Goal: Task Accomplishment & Management: Use online tool/utility

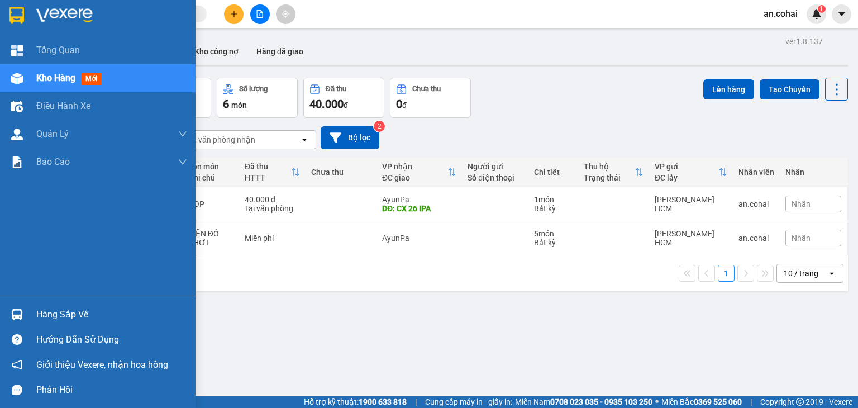
click at [2, 319] on div "Hàng sắp về" at bounding box center [98, 314] width 196 height 25
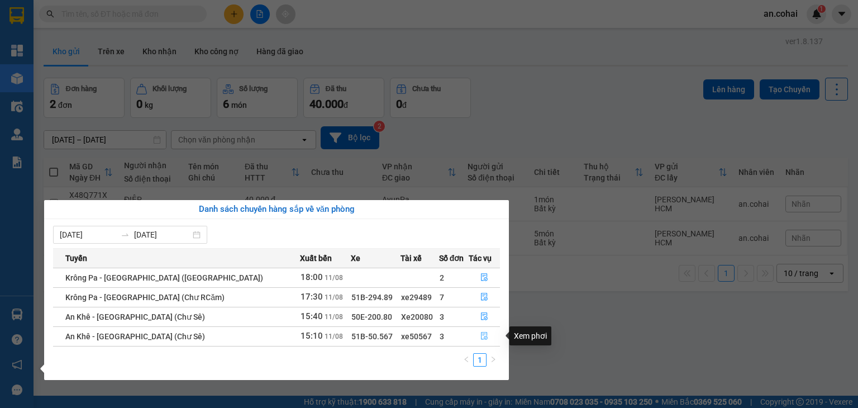
click at [482, 340] on button "button" at bounding box center [484, 336] width 30 height 18
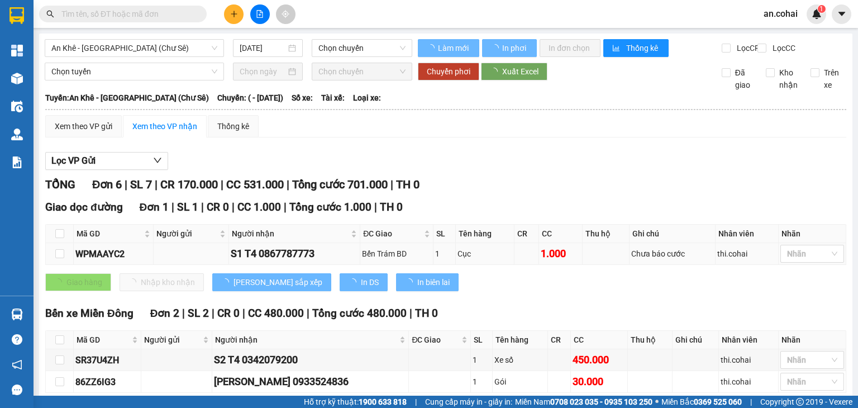
type input "[DATE]"
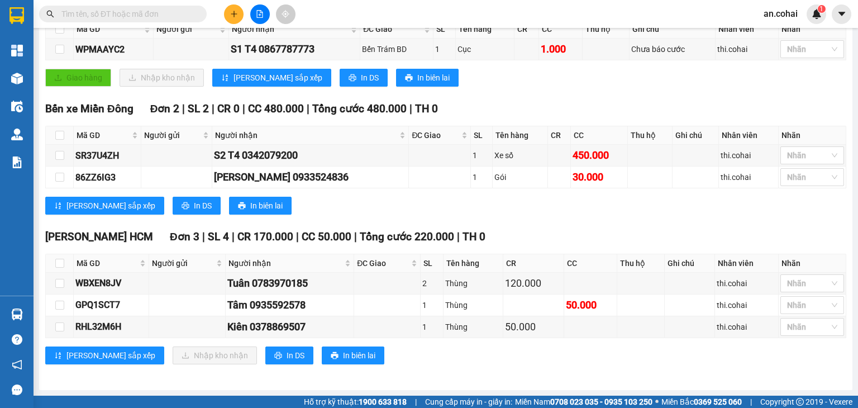
scroll to position [211, 0]
click at [60, 266] on input "checkbox" at bounding box center [59, 263] width 9 height 9
checkbox input "true"
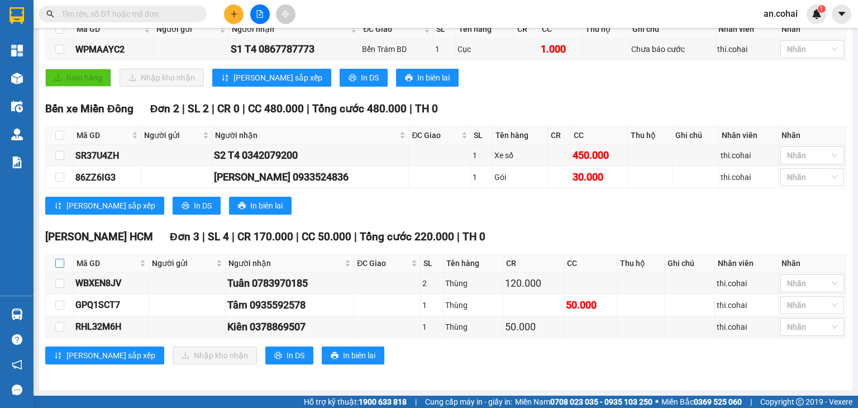
checkbox input "true"
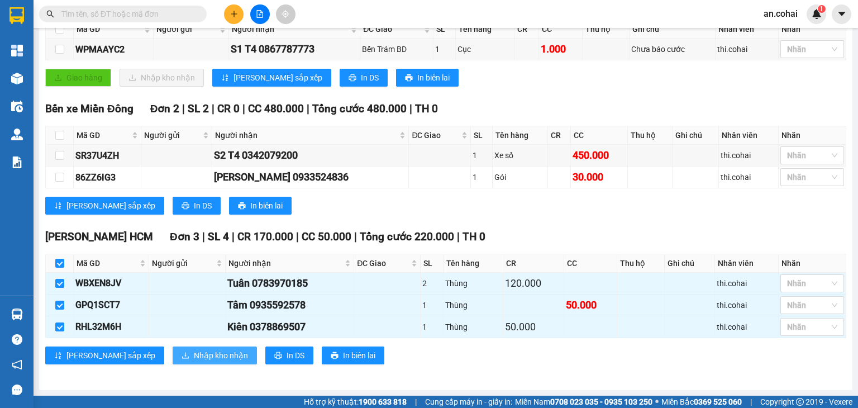
click at [194, 354] on span "Nhập kho nhận" at bounding box center [221, 355] width 54 height 12
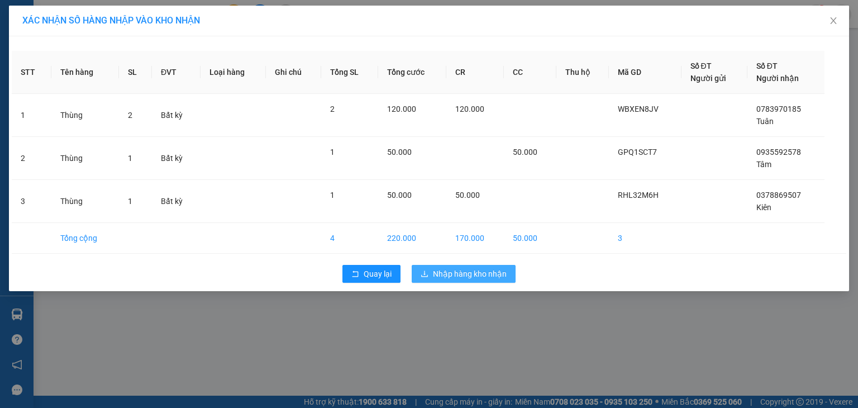
click at [502, 278] on span "Nhập hàng kho nhận" at bounding box center [470, 274] width 74 height 12
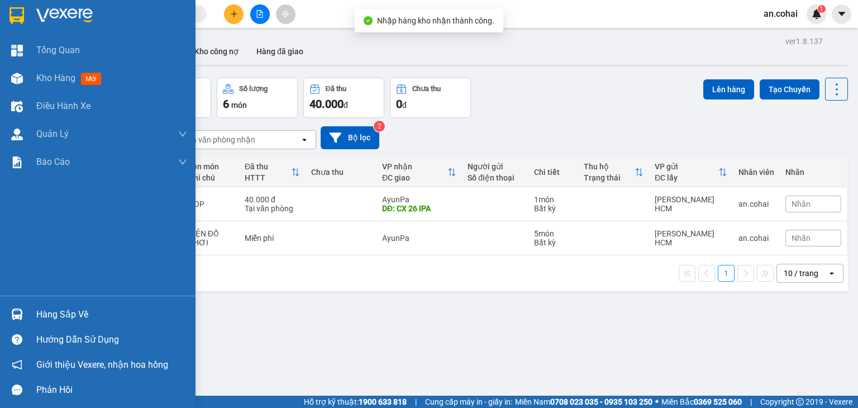
click at [22, 317] on div at bounding box center [17, 314] width 20 height 20
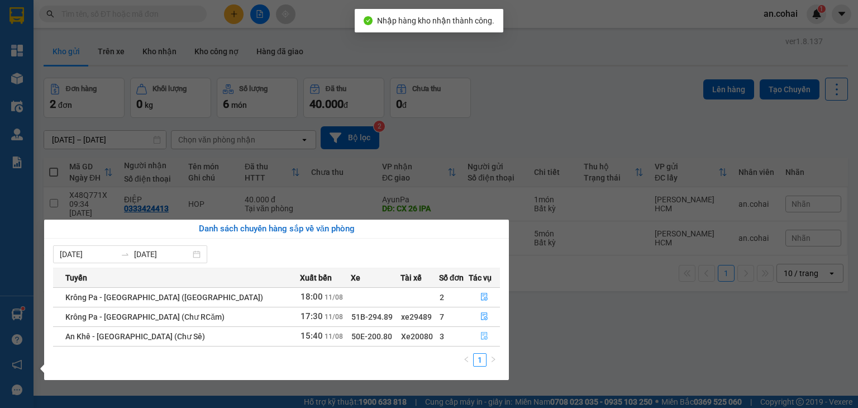
click at [479, 342] on button "button" at bounding box center [484, 336] width 30 height 18
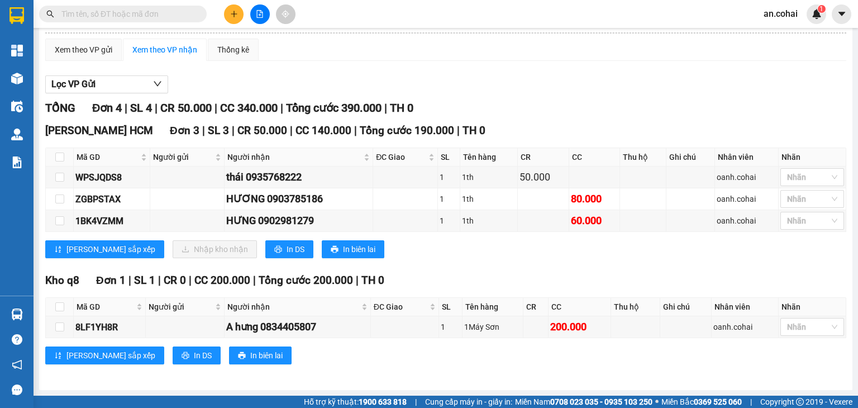
scroll to position [84, 0]
click at [64, 159] on th at bounding box center [60, 157] width 28 height 18
click at [55, 163] on label at bounding box center [59, 157] width 9 height 12
click at [55, 161] on input "checkbox" at bounding box center [59, 157] width 9 height 9
checkbox input "true"
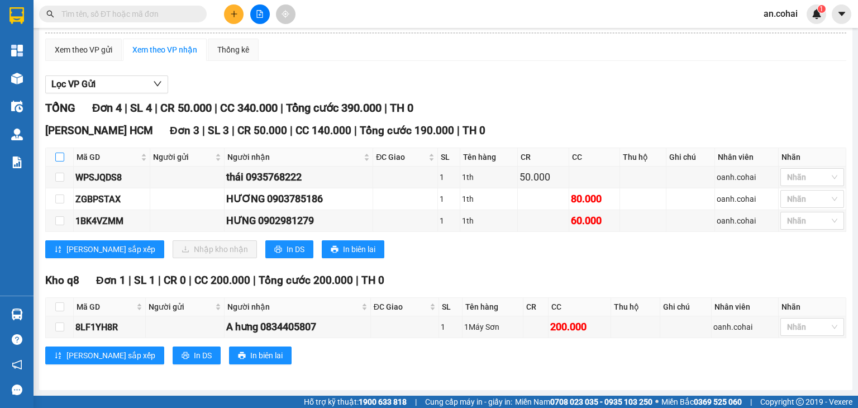
checkbox input "true"
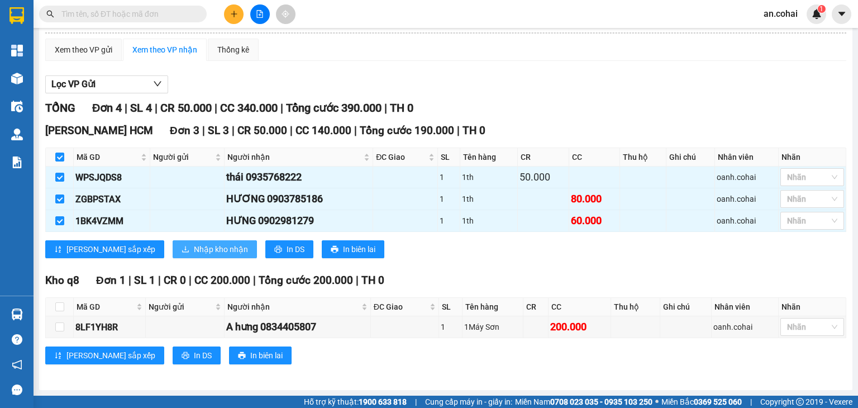
click at [173, 256] on button "Nhập kho nhận" at bounding box center [215, 249] width 84 height 18
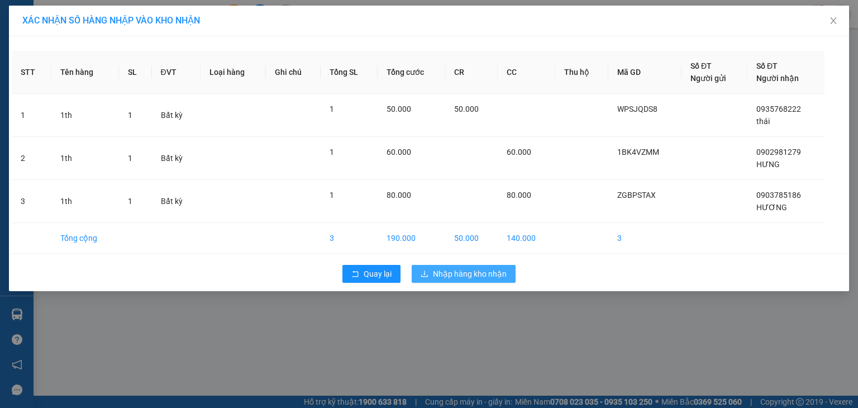
click at [512, 275] on button "Nhập hàng kho nhận" at bounding box center [464, 274] width 104 height 18
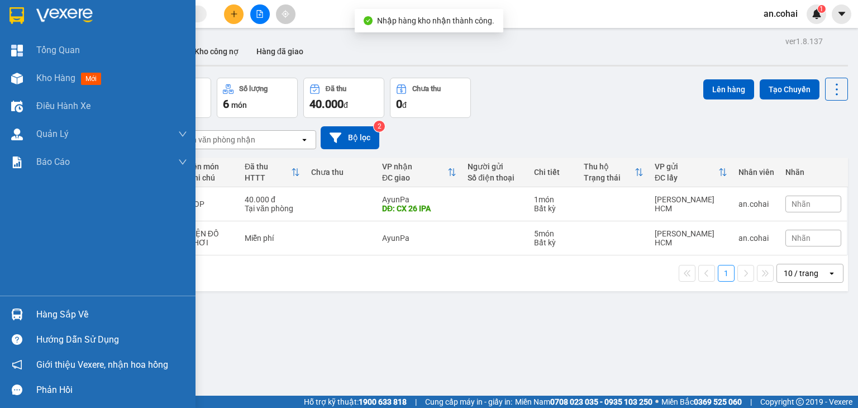
click at [25, 309] on div at bounding box center [17, 314] width 20 height 20
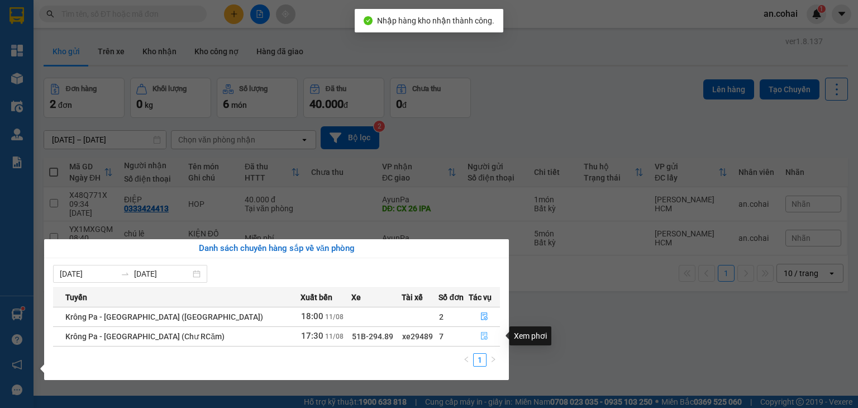
click at [480, 339] on icon "file-done" at bounding box center [484, 336] width 8 height 8
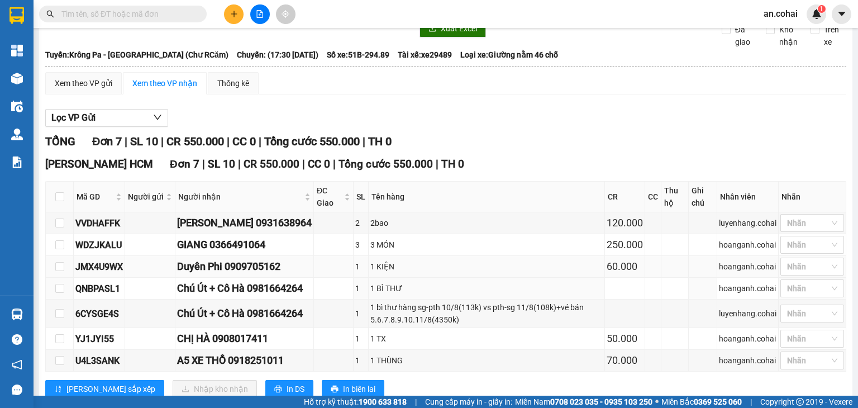
scroll to position [83, 0]
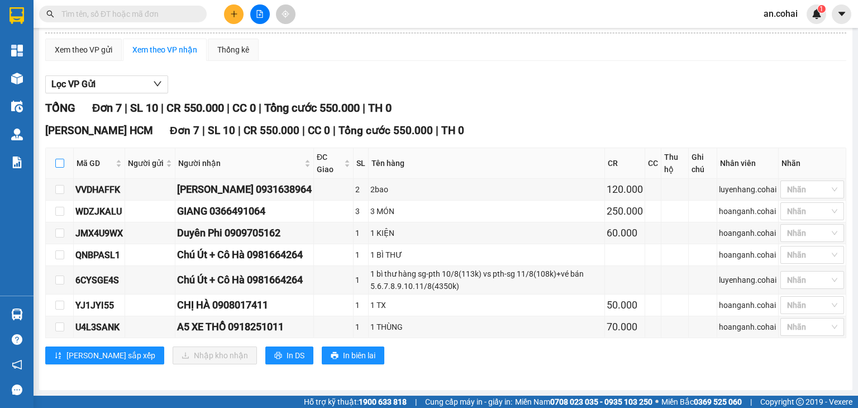
click at [63, 161] on input "checkbox" at bounding box center [59, 163] width 9 height 9
checkbox input "true"
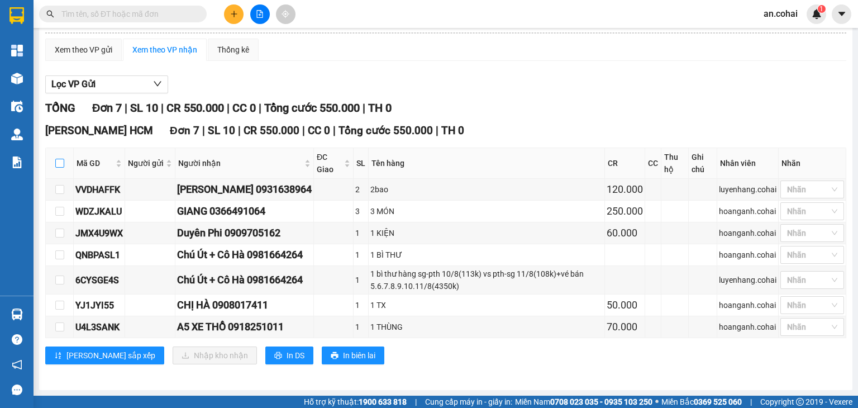
checkbox input "true"
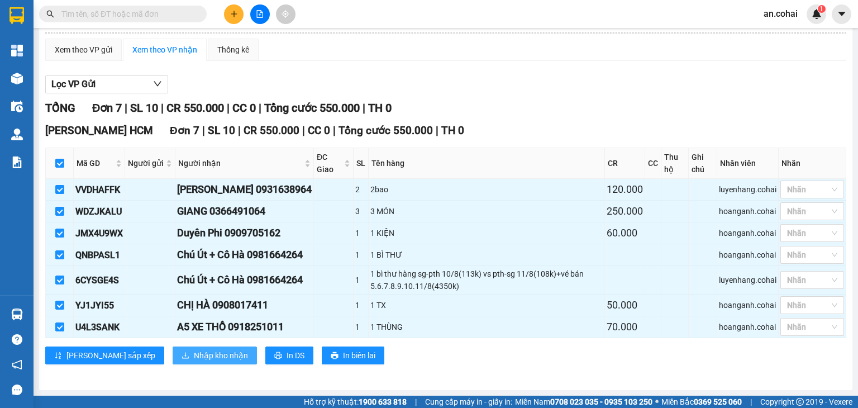
click at [194, 356] on span "Nhập kho nhận" at bounding box center [221, 355] width 54 height 12
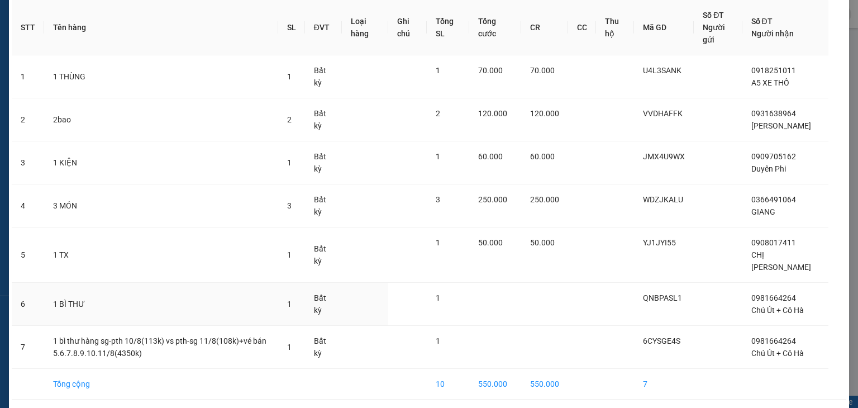
scroll to position [104, 0]
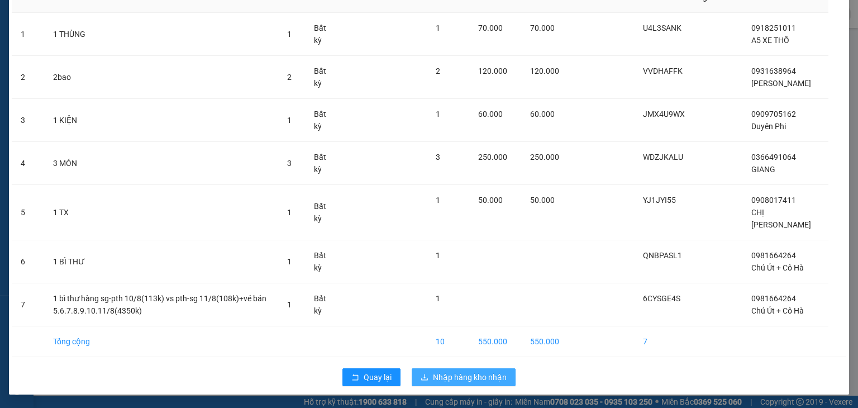
click at [505, 379] on button "Nhập hàng kho nhận" at bounding box center [464, 377] width 104 height 18
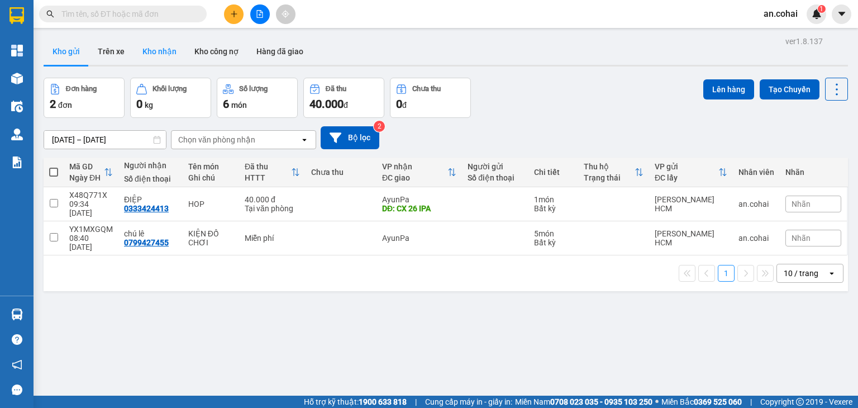
click at [152, 49] on button "Kho nhận" at bounding box center [160, 51] width 52 height 27
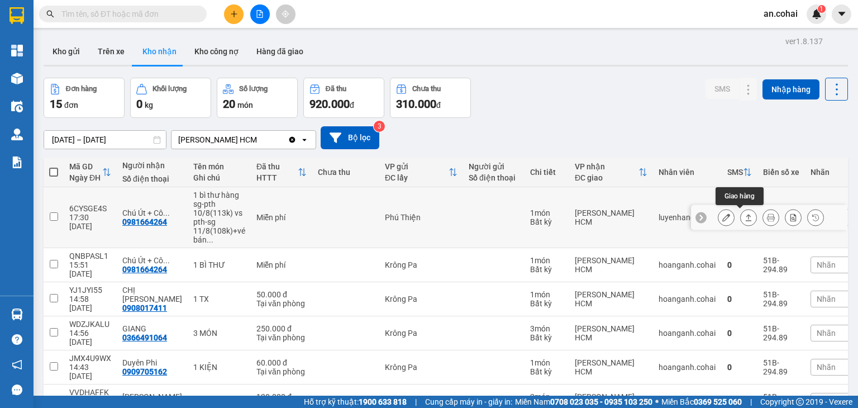
click at [745, 221] on icon at bounding box center [749, 217] width 8 height 8
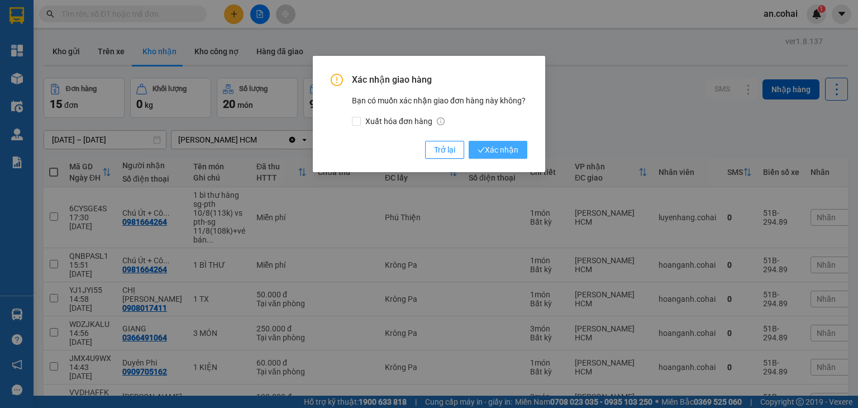
click at [500, 154] on span "Xác nhận" at bounding box center [498, 150] width 41 height 12
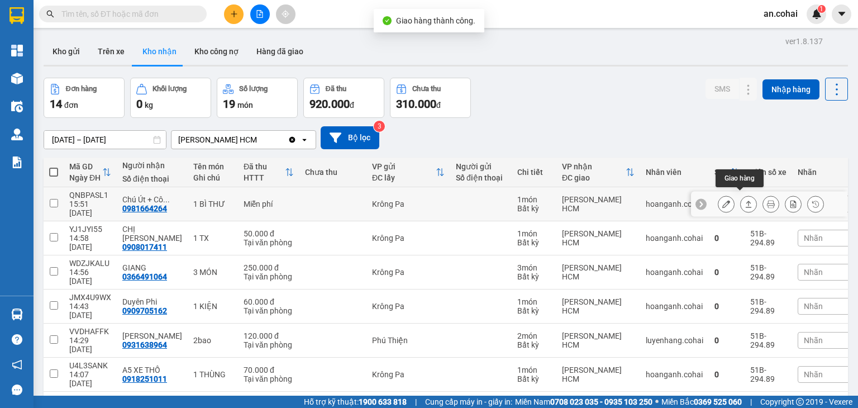
click at [745, 201] on icon at bounding box center [749, 204] width 8 height 8
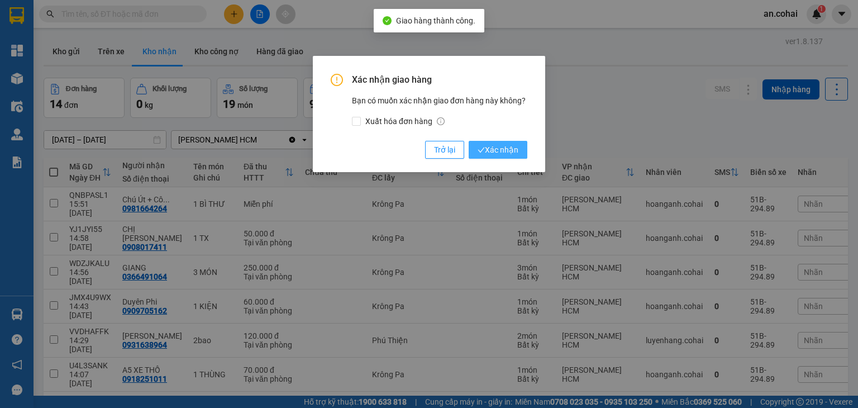
click at [504, 148] on span "Xác nhận" at bounding box center [498, 150] width 41 height 12
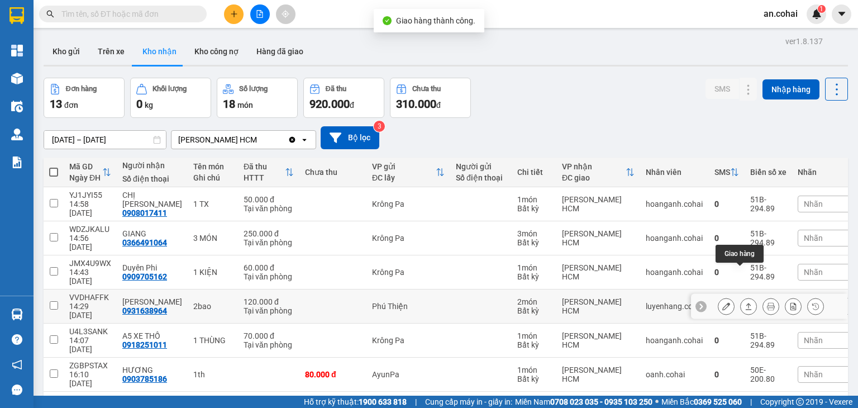
click at [745, 302] on icon at bounding box center [749, 306] width 8 height 8
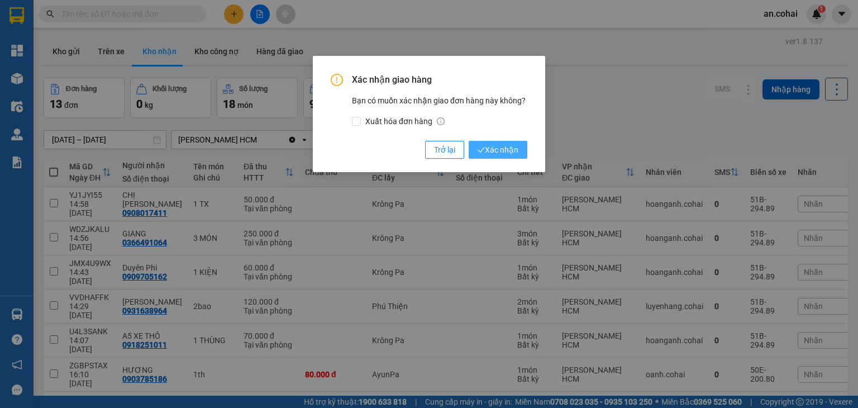
click at [498, 148] on span "Xác nhận" at bounding box center [498, 150] width 41 height 12
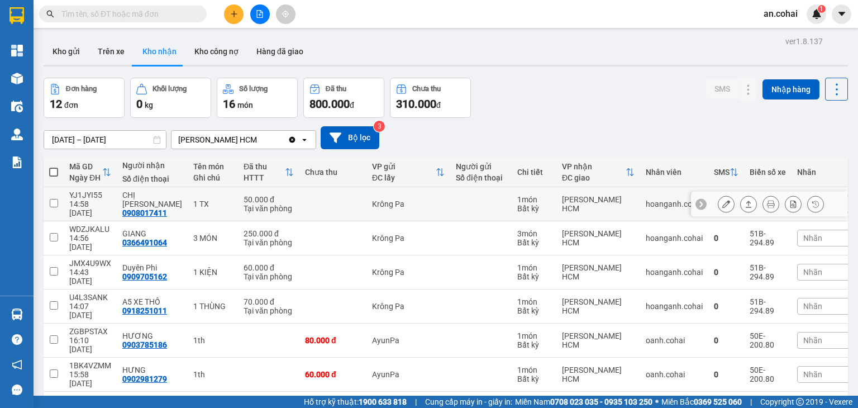
click at [58, 200] on input "checkbox" at bounding box center [54, 203] width 8 height 8
checkbox input "true"
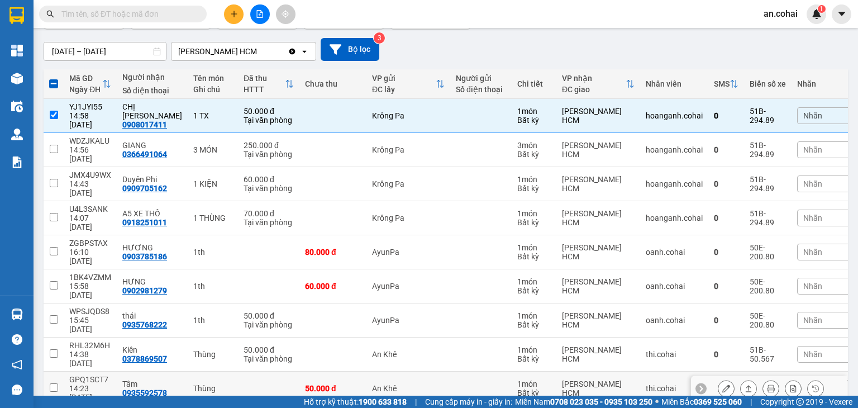
scroll to position [92, 0]
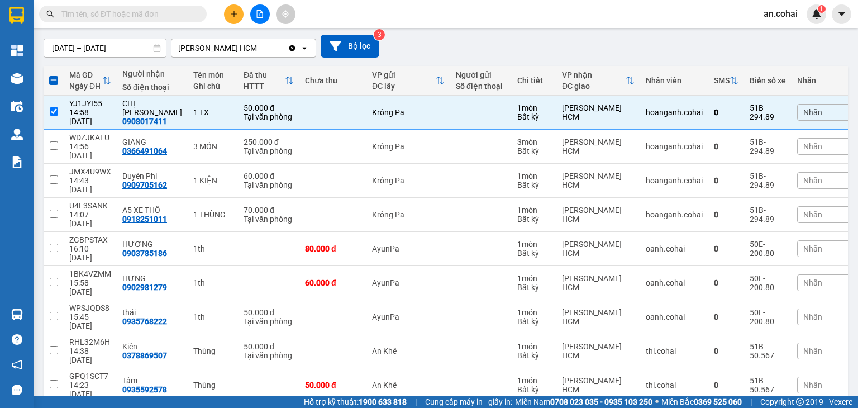
checkbox input "true"
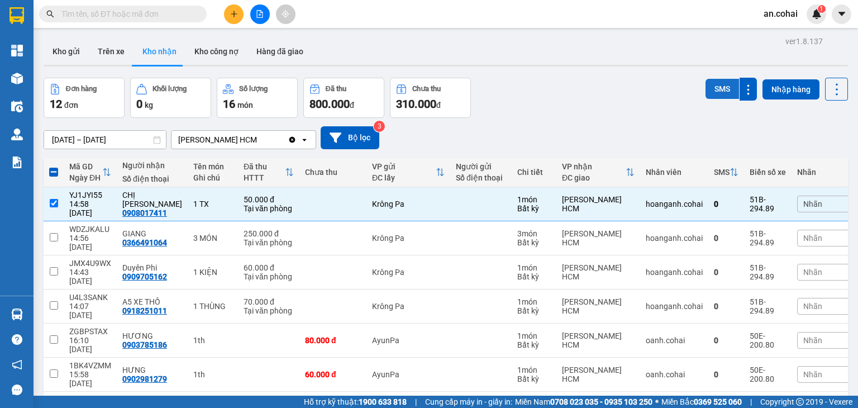
click at [719, 93] on button "SMS" at bounding box center [723, 89] width 34 height 20
